Goal: Task Accomplishment & Management: Use online tool/utility

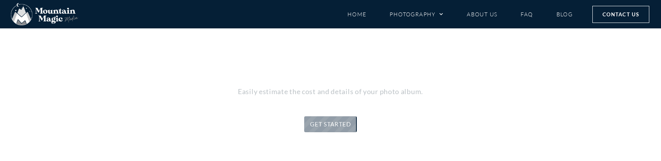
scroll to position [72, 0]
click at [339, 121] on link "GET STARTED" at bounding box center [330, 123] width 53 height 16
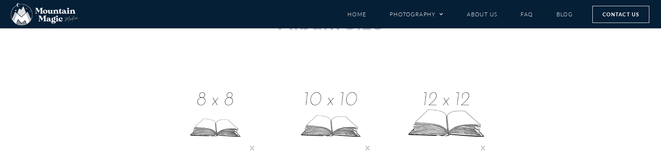
scroll to position [238, 0]
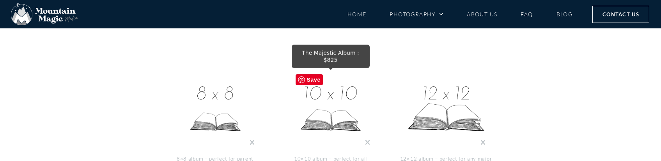
click at [334, 104] on img at bounding box center [331, 110] width 78 height 78
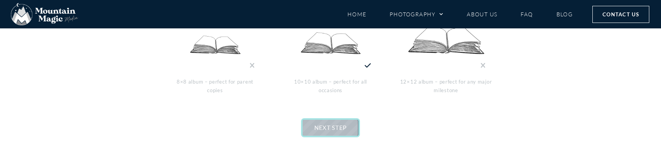
click at [332, 126] on span "NEXT STEP" at bounding box center [330, 127] width 32 height 7
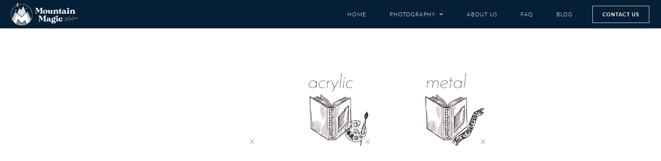
scroll to position [305, 0]
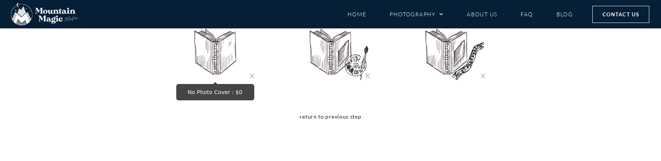
click at [223, 59] on img "No Photo Cover : $0" at bounding box center [215, 43] width 78 height 78
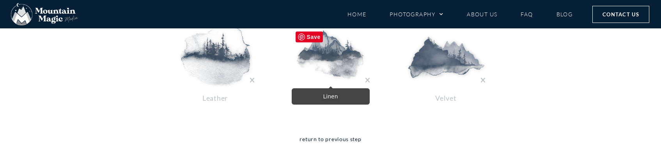
scroll to position [291, 0]
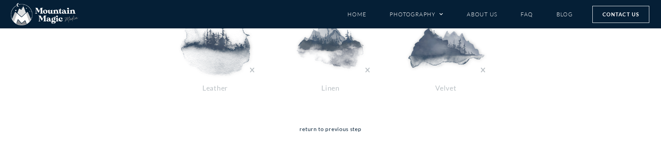
click at [224, 82] on p "Leather" at bounding box center [215, 88] width 94 height 12
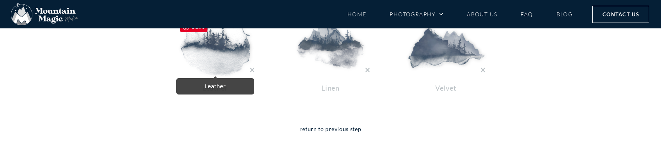
click at [223, 58] on img at bounding box center [215, 47] width 78 height 58
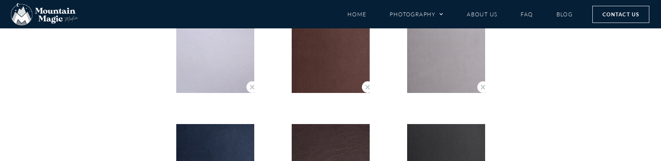
scroll to position [546, 0]
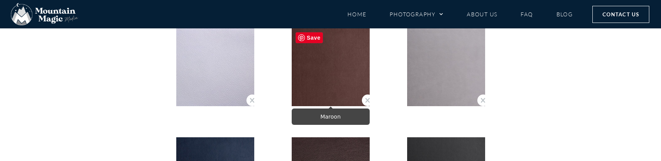
click at [330, 77] on img "Maroon" at bounding box center [331, 67] width 78 height 78
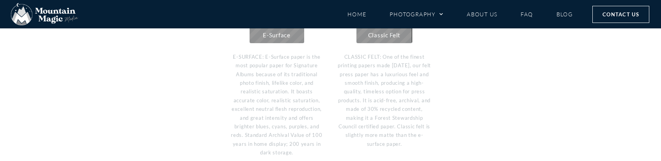
scroll to position [287, 0]
click at [285, 37] on span "E-Surface" at bounding box center [276, 35] width 27 height 7
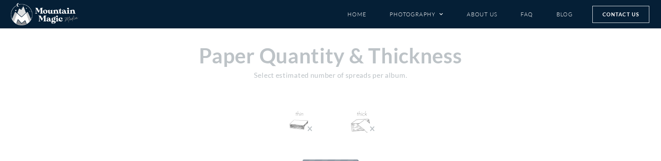
scroll to position [199, 0]
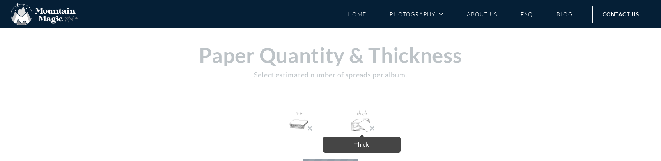
click at [363, 125] on img at bounding box center [361, 122] width 25 height 25
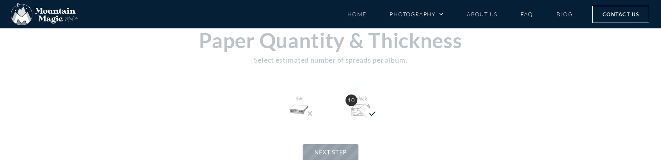
scroll to position [250, 0]
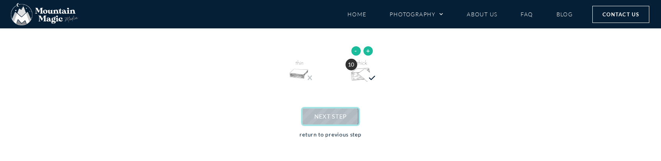
click at [331, 117] on span "NEXT STEP" at bounding box center [330, 116] width 32 height 7
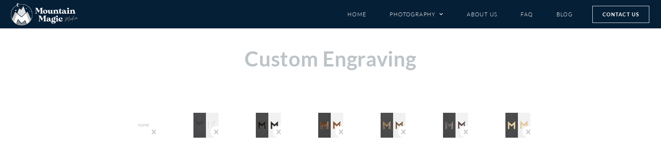
scroll to position [209, 0]
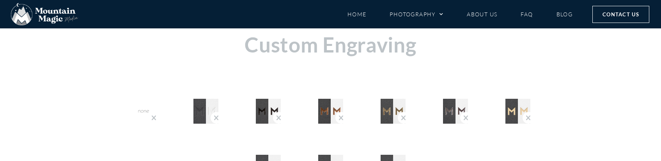
click at [395, 129] on div at bounding box center [393, 110] width 62 height 42
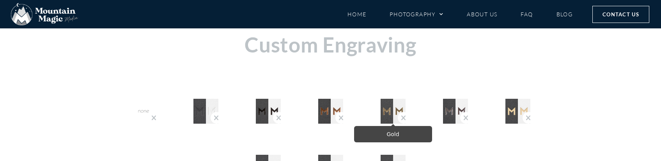
click at [395, 112] on img "Gold" at bounding box center [393, 111] width 25 height 25
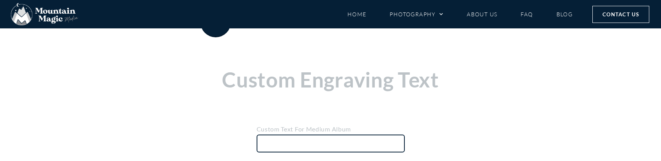
scroll to position [182, 0]
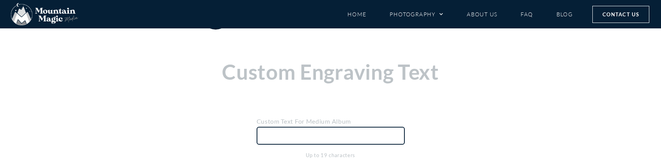
click at [341, 134] on input "text" at bounding box center [331, 136] width 148 height 18
type input "H"
type input "K"
type input "[PERSON_NAME] Family"
click at [489, 128] on div "Custom Text For Small Album Up to 15 characters Custom Text For Medium Album [P…" at bounding box center [330, 142] width 459 height 66
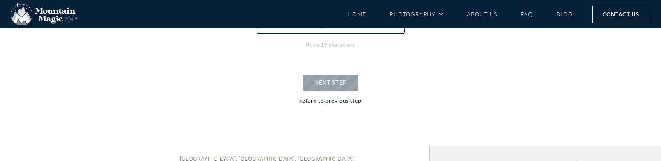
scroll to position [297, 0]
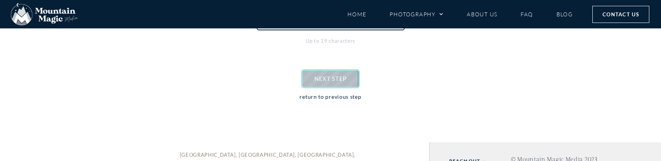
click at [344, 82] on span "NEXT STEP" at bounding box center [330, 78] width 32 height 7
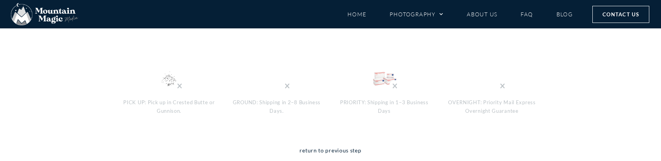
scroll to position [249, 0]
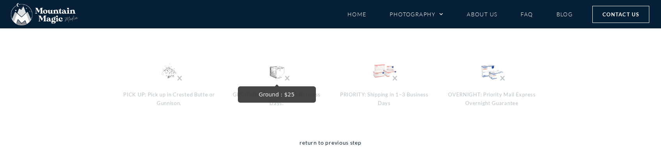
click at [279, 75] on img "Ground : $25" at bounding box center [276, 71] width 25 height 25
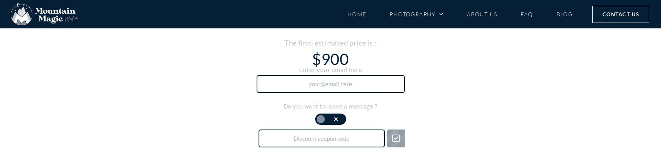
scroll to position [262, 0]
